Goal: Task Accomplishment & Management: Manage account settings

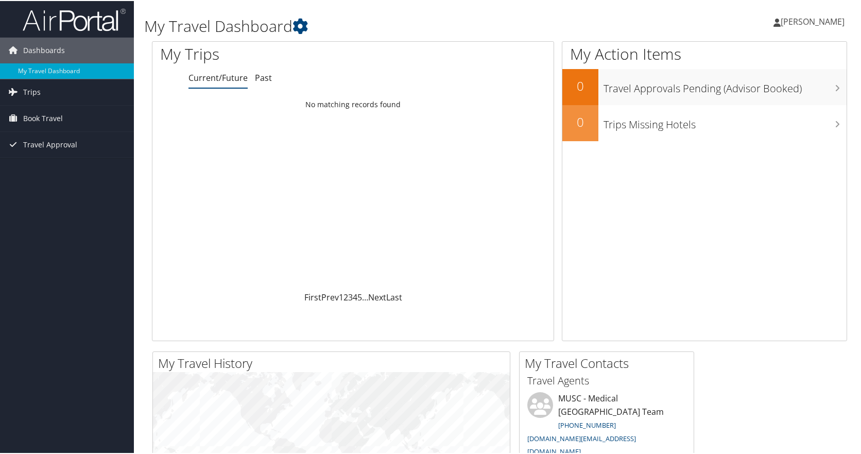
click at [785, 18] on span "[PERSON_NAME]" at bounding box center [812, 20] width 64 height 11
click at [759, 92] on link "View Travel Profile" at bounding box center [785, 92] width 115 height 18
click at [795, 19] on span "[PERSON_NAME]" at bounding box center [812, 20] width 64 height 11
click at [757, 58] on link "My Settings" at bounding box center [785, 57] width 115 height 18
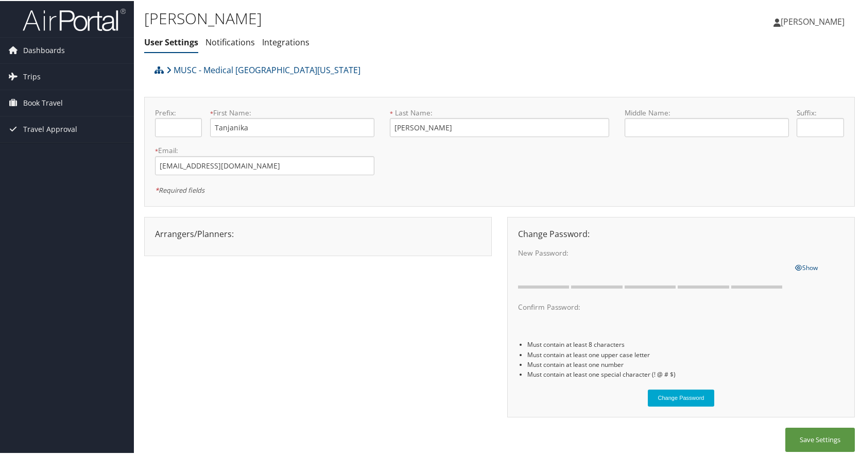
click at [230, 231] on div "Arrangers/Planners: Edit Arrangers & Planners Charissa Barnhill Save Changes Ca…" at bounding box center [317, 233] width 341 height 12
click at [222, 233] on div "Arrangers/Planners: Edit Arrangers & Planners Charissa Barnhill Save Changes Ca…" at bounding box center [317, 233] width 341 height 12
click at [241, 48] on li "Notifications" at bounding box center [229, 41] width 49 height 19
click at [282, 46] on link "Integrations" at bounding box center [285, 41] width 47 height 11
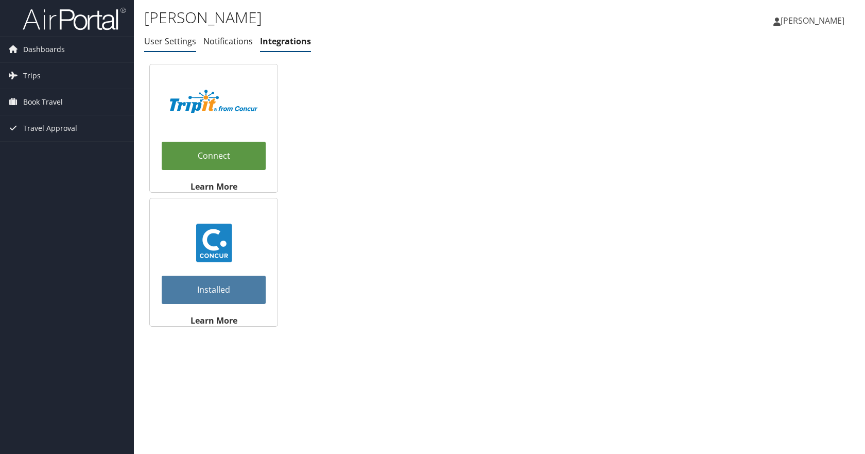
click at [164, 46] on link "User Settings" at bounding box center [170, 41] width 52 height 11
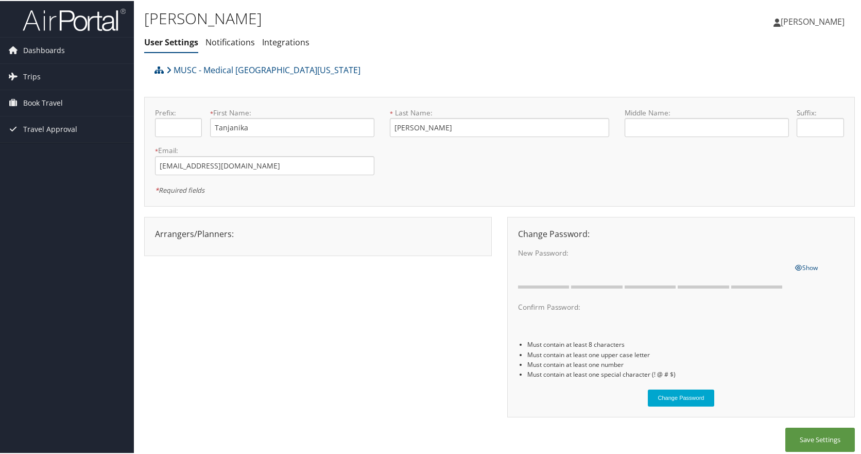
scroll to position [7, 0]
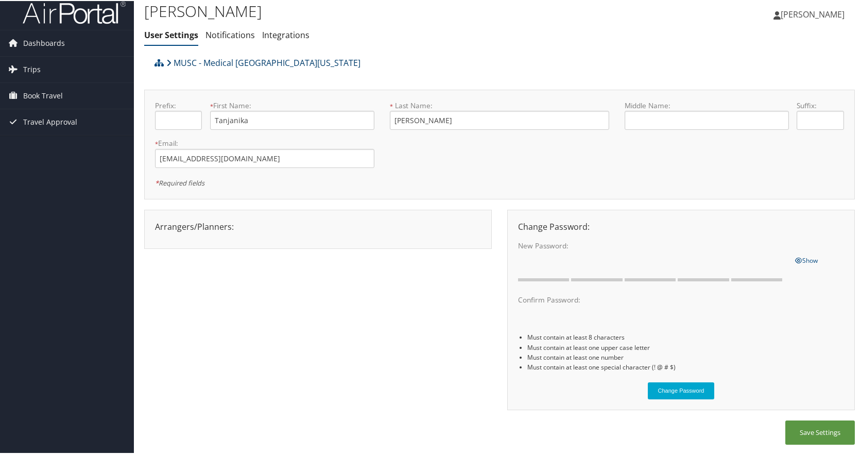
click at [268, 56] on link "MUSC - Medical [GEOGRAPHIC_DATA][US_STATE]" at bounding box center [263, 61] width 194 height 21
click at [26, 72] on span "Trips" at bounding box center [32, 69] width 18 height 26
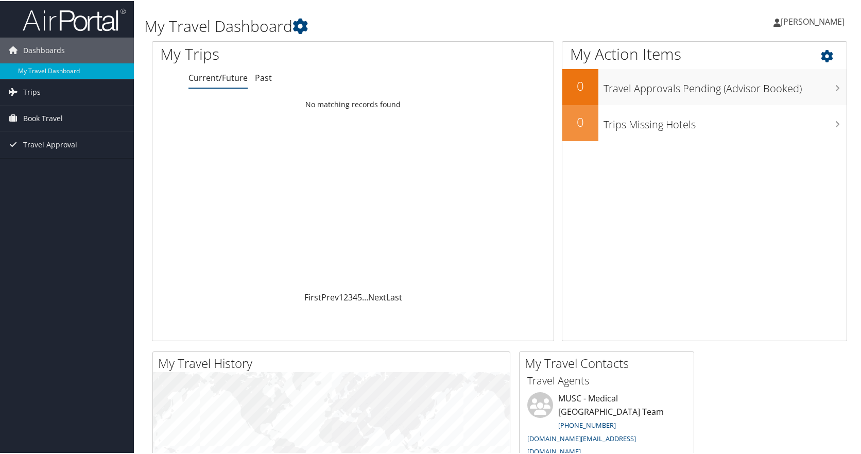
click at [821, 53] on icon at bounding box center [836, 53] width 30 height 18
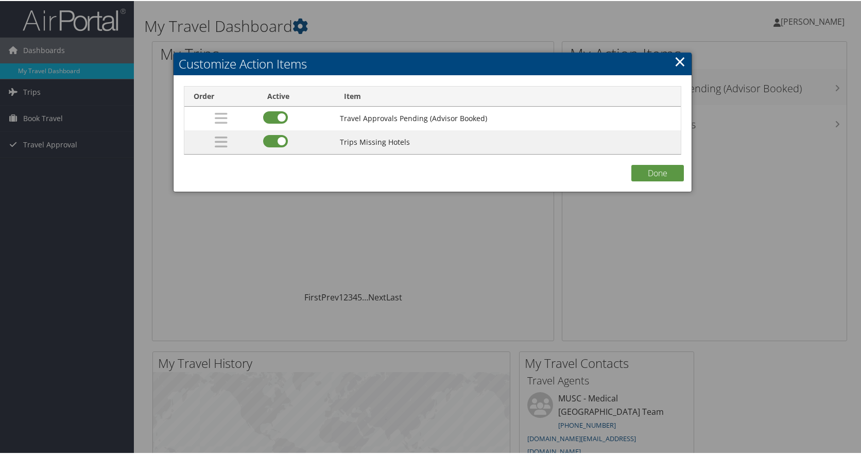
click at [675, 68] on link "×" at bounding box center [680, 60] width 12 height 21
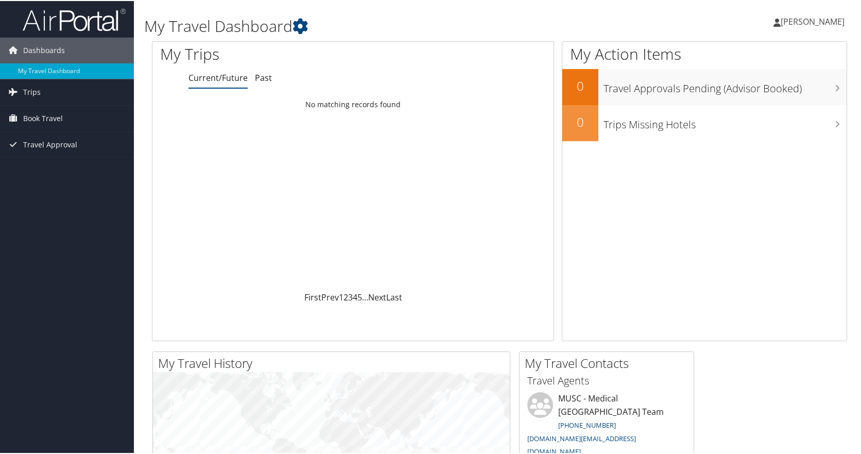
click at [790, 21] on span "[PERSON_NAME]" at bounding box center [812, 20] width 64 height 11
click at [734, 54] on link "My Settings" at bounding box center [785, 57] width 115 height 18
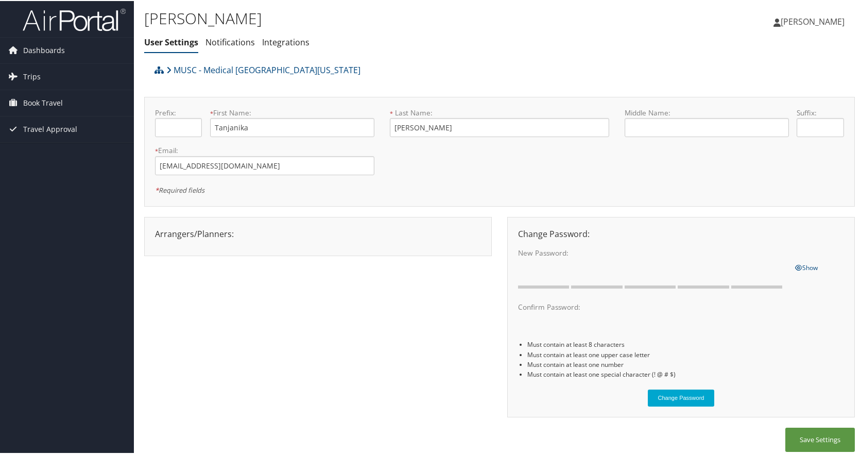
click at [824, 21] on span "Tanjanika Shivers" at bounding box center [812, 20] width 64 height 11
click at [768, 88] on link "View Travel Profile" at bounding box center [785, 92] width 115 height 18
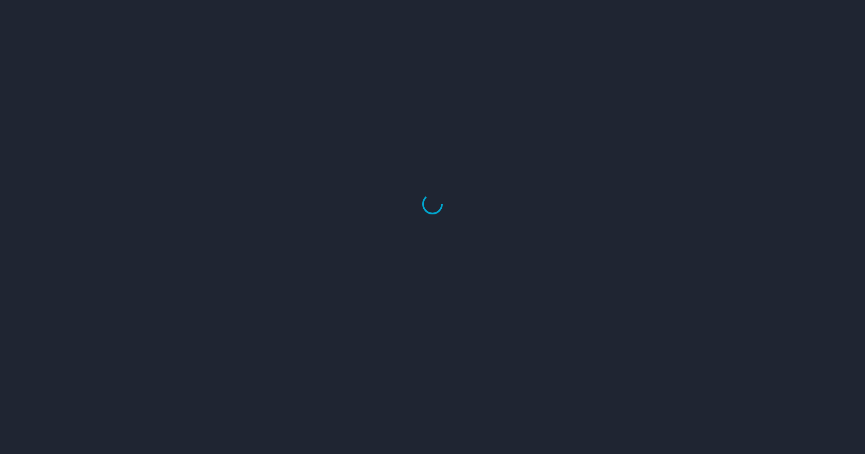
select select "US"
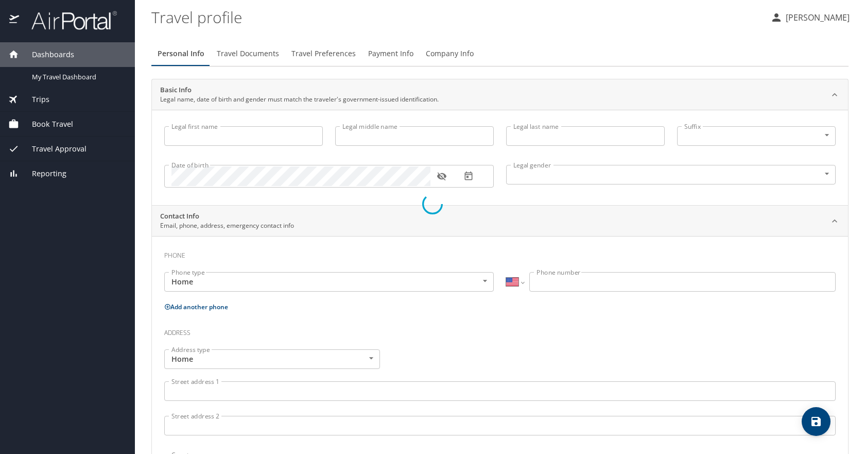
type input "Tanjanika"
type input "Shivers"
type input "Undisclosed"
type input "Sierra"
type input "Shivers"
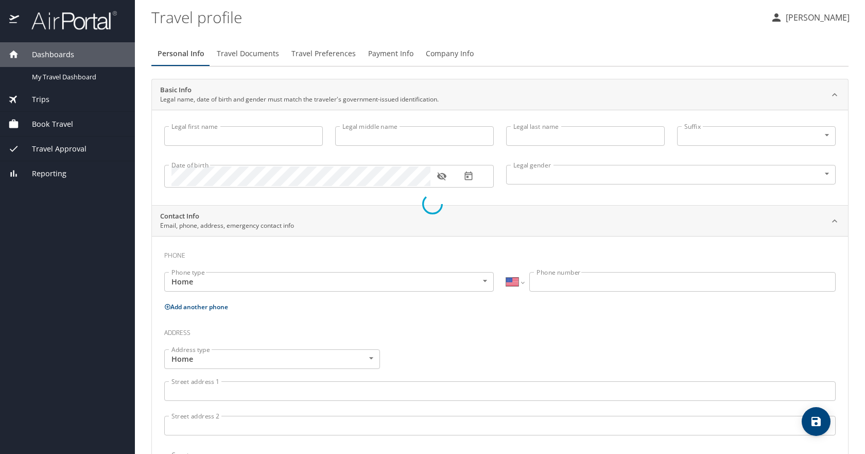
type input "(843) 513-5642"
select select "US"
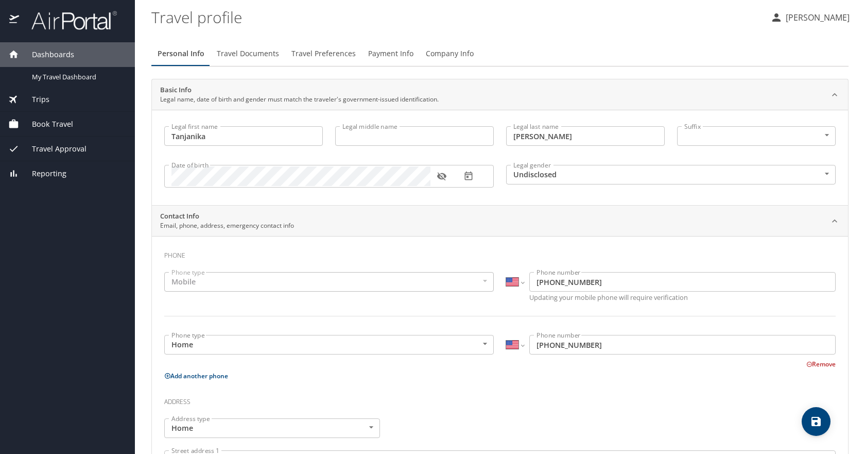
click at [263, 58] on span "Travel Documents" at bounding box center [248, 53] width 62 height 13
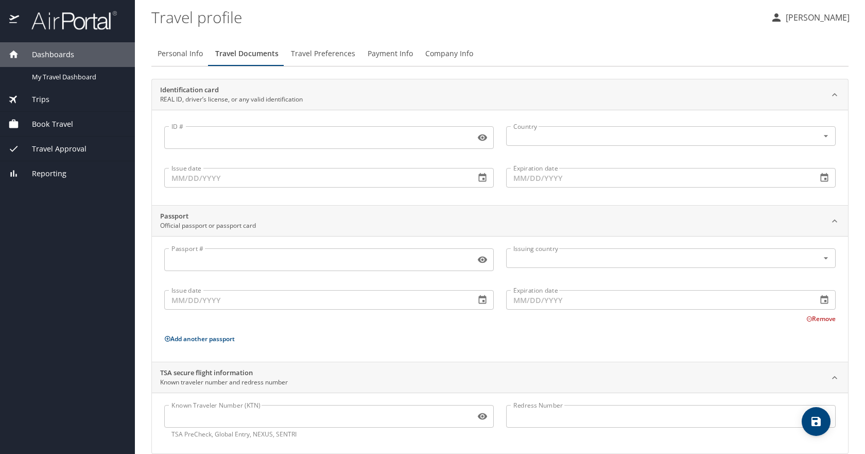
click at [325, 55] on span "Travel Preferences" at bounding box center [323, 53] width 64 height 13
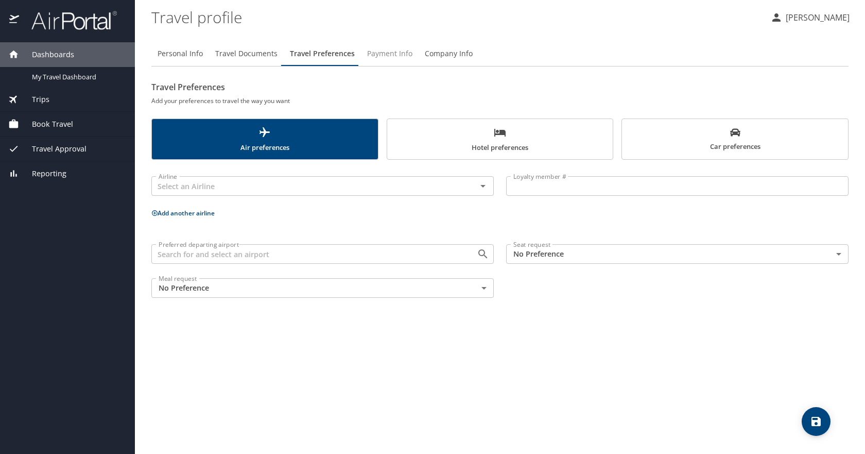
click at [394, 55] on span "Payment Info" at bounding box center [389, 53] width 45 height 13
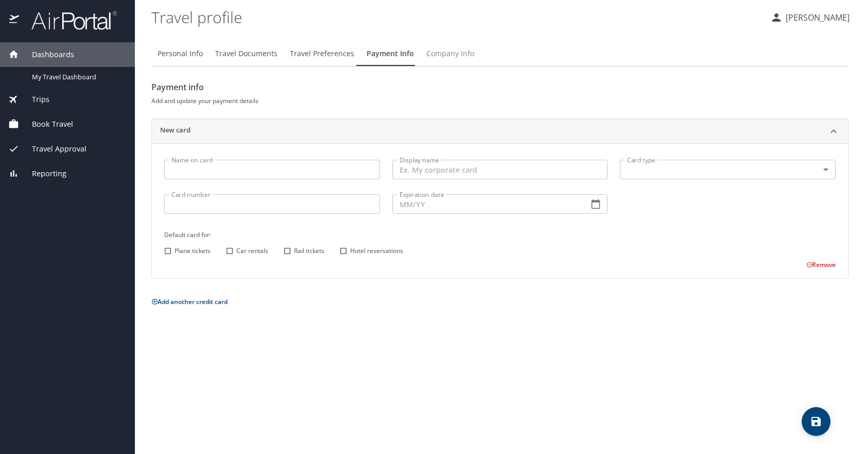
click at [443, 54] on span "Company Info" at bounding box center [450, 53] width 48 height 13
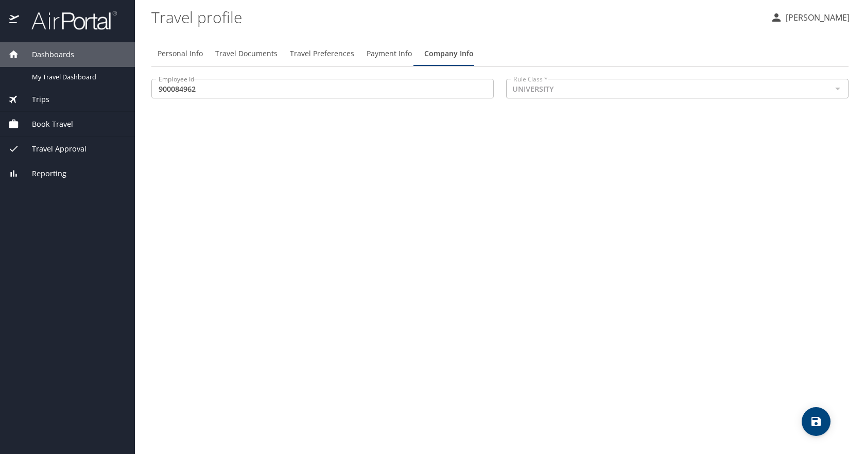
click at [173, 51] on span "Personal Info" at bounding box center [180, 53] width 45 height 13
select select "US"
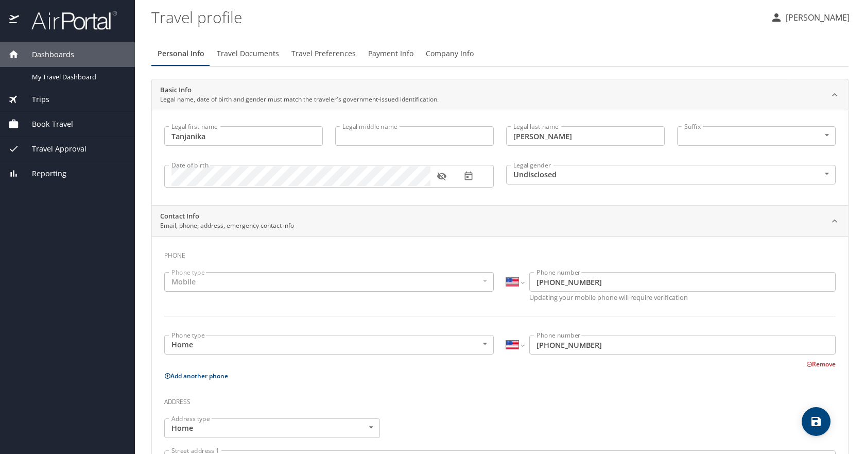
click at [325, 55] on span "Travel Preferences" at bounding box center [323, 53] width 64 height 13
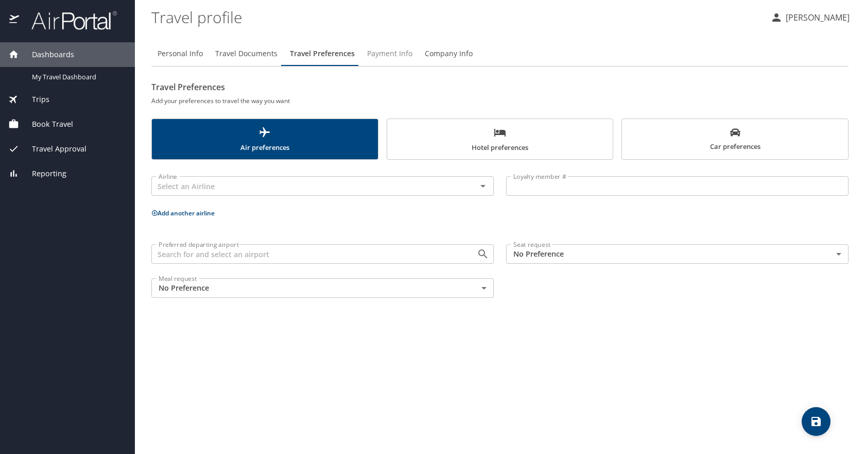
click at [378, 54] on span "Payment Info" at bounding box center [389, 53] width 45 height 13
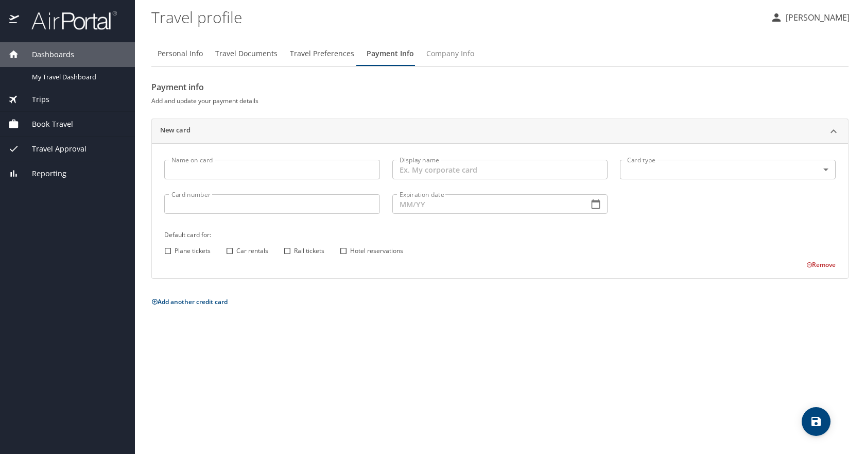
click at [436, 58] on span "Company Info" at bounding box center [450, 53] width 48 height 13
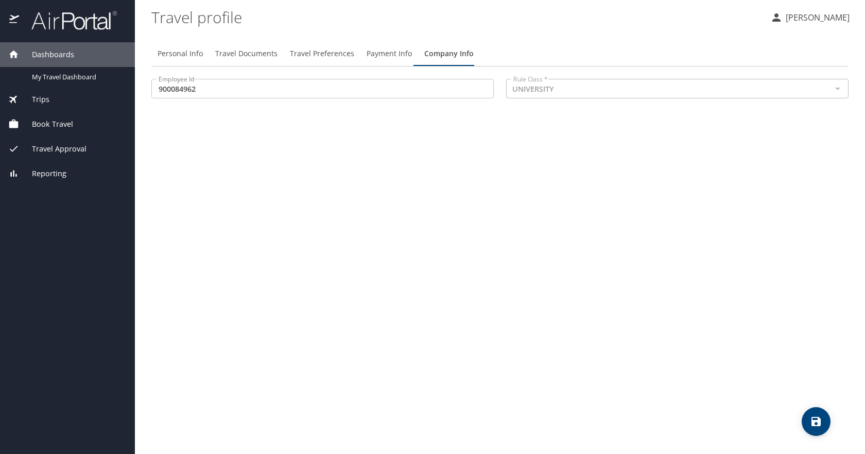
click at [373, 58] on span "Payment Info" at bounding box center [389, 53] width 45 height 13
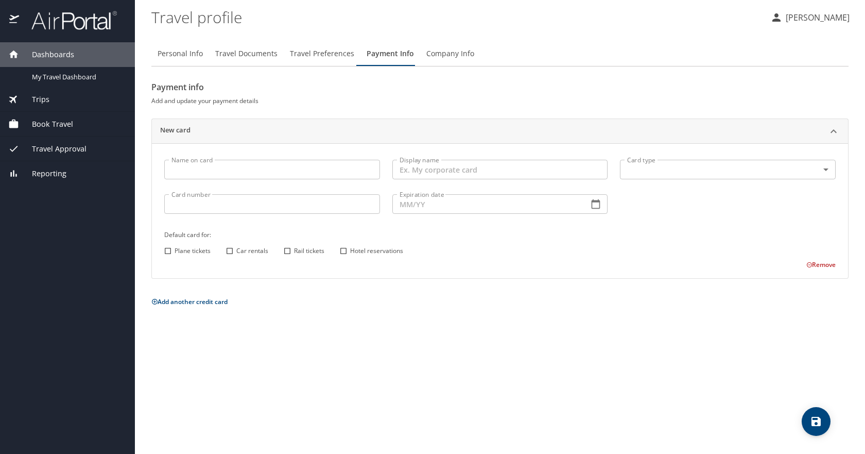
click at [317, 58] on span "Travel Preferences" at bounding box center [322, 53] width 64 height 13
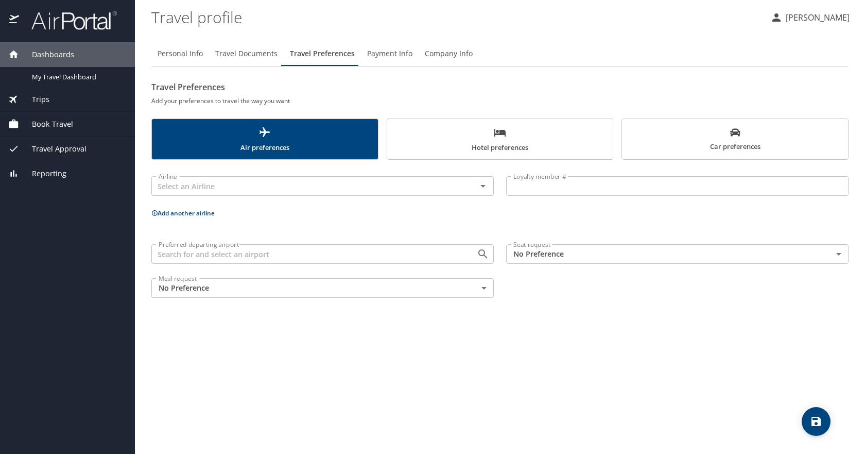
click at [260, 62] on button "Travel Documents" at bounding box center [246, 53] width 75 height 25
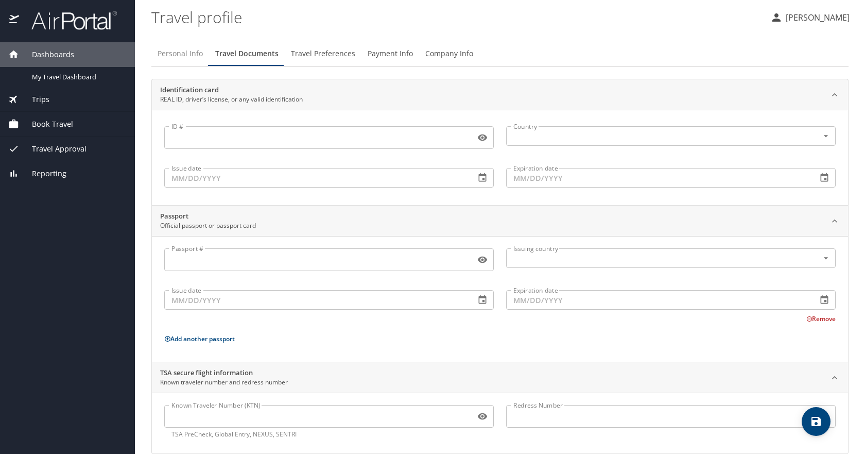
click at [205, 63] on button "Personal Info" at bounding box center [180, 53] width 58 height 25
select select "US"
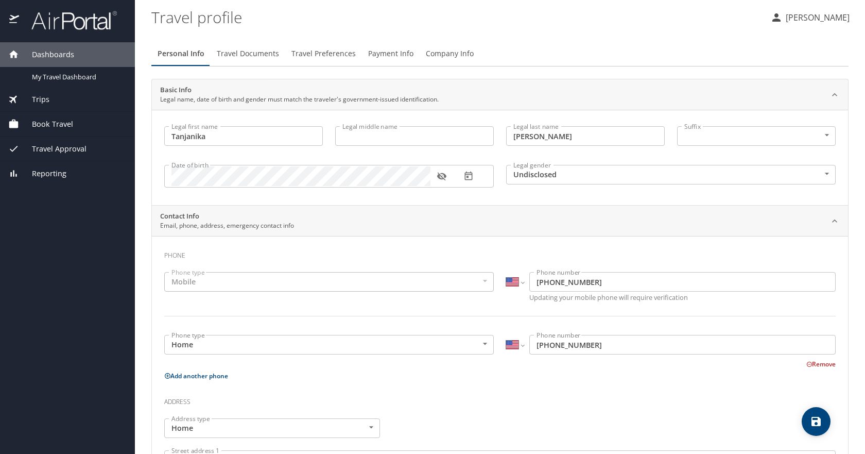
click at [784, 13] on p "[PERSON_NAME]" at bounding box center [815, 17] width 67 height 12
click at [780, 57] on li "Travel agency contacts" at bounding box center [801, 58] width 105 height 19
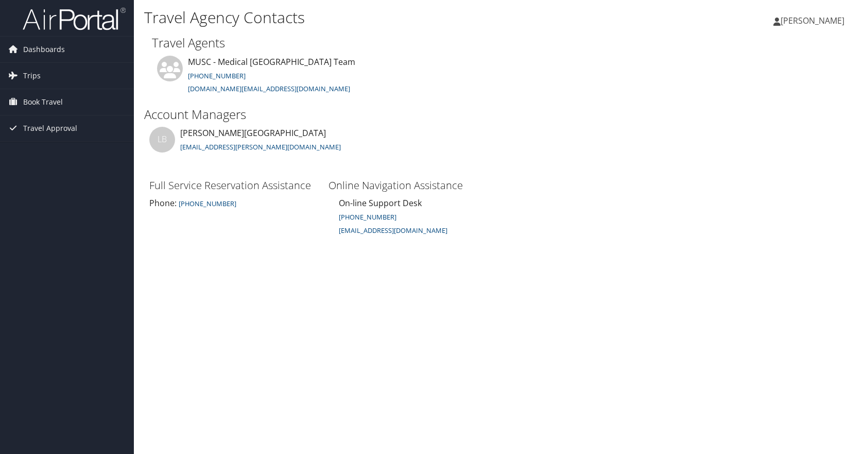
click at [790, 19] on span "[PERSON_NAME]" at bounding box center [812, 20] width 64 height 11
click at [762, 92] on link "View Travel Profile" at bounding box center [786, 92] width 115 height 18
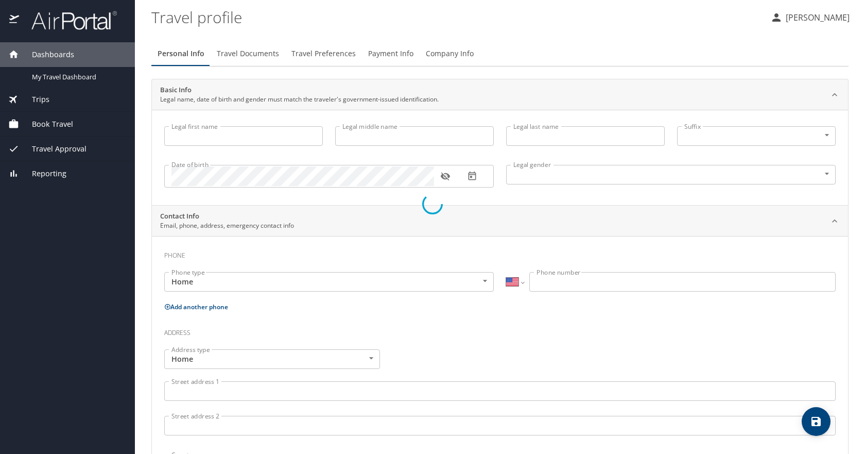
select select "US"
type input "Tanjanika"
type input "Shivers"
type input "Undisclosed"
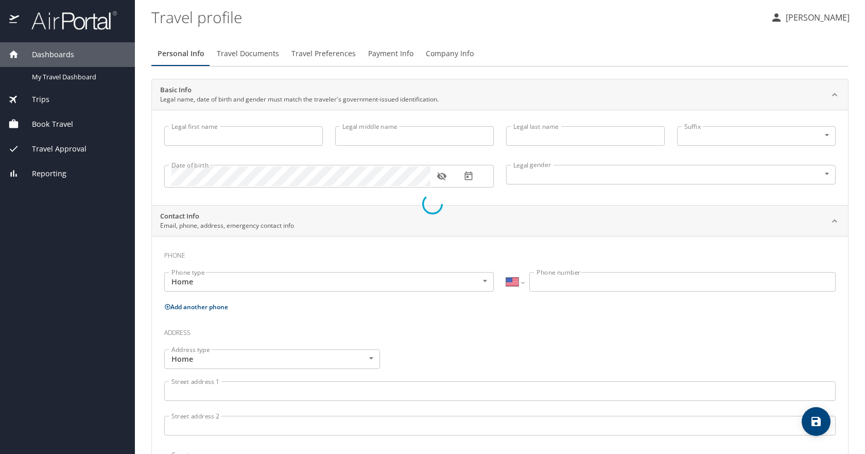
type input "Sierra"
type input "Shivers"
type input "(843) 513-5642"
select select "US"
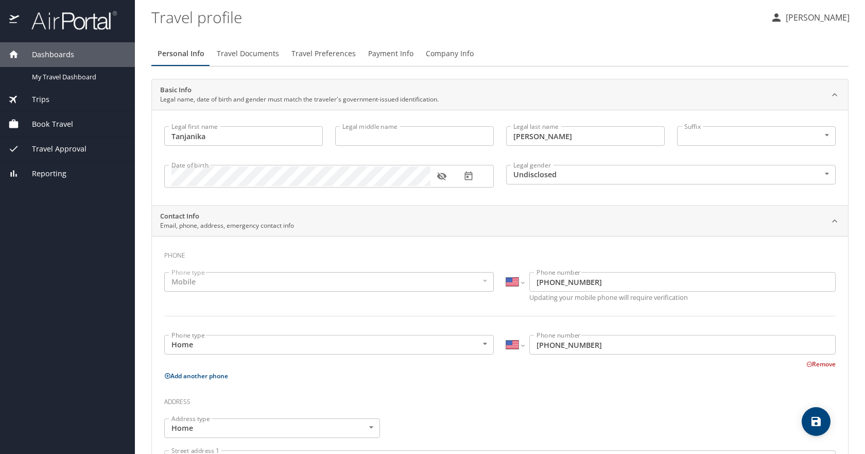
click at [58, 55] on span "Dashboards" at bounding box center [46, 54] width 55 height 11
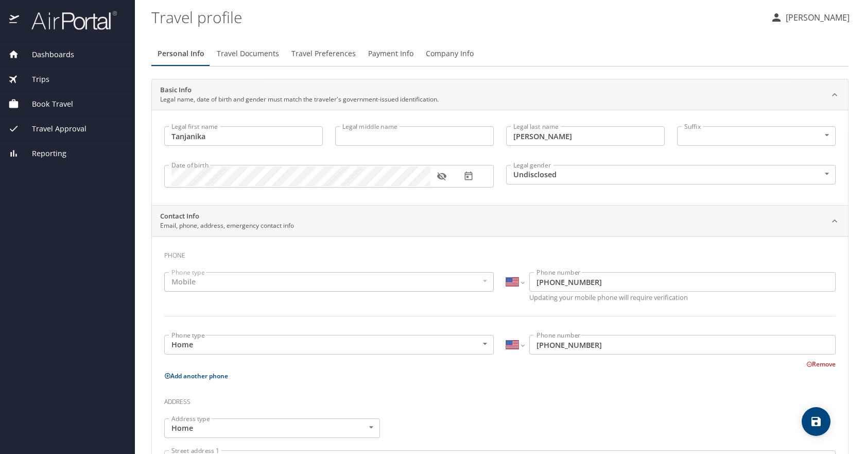
click at [67, 24] on img at bounding box center [68, 20] width 97 height 20
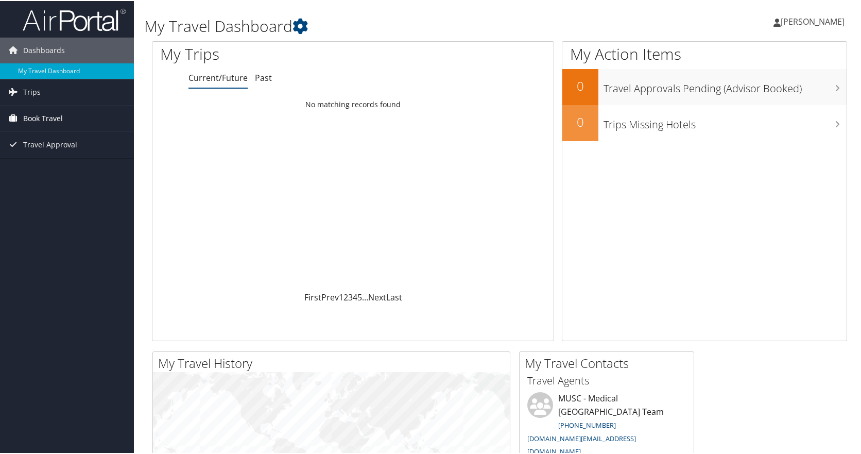
click at [50, 107] on span "Book Travel" at bounding box center [43, 118] width 40 height 26
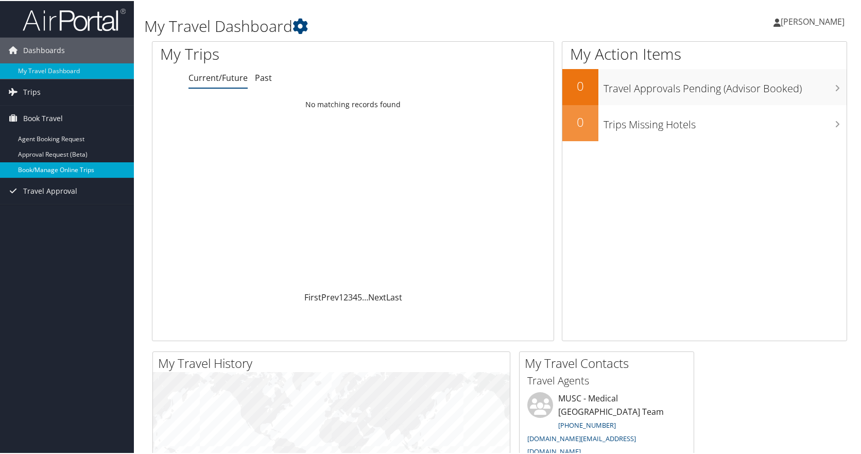
click at [53, 162] on link "Book/Manage Online Trips" at bounding box center [67, 168] width 134 height 15
